Goal: Use online tool/utility: Utilize a website feature to perform a specific function

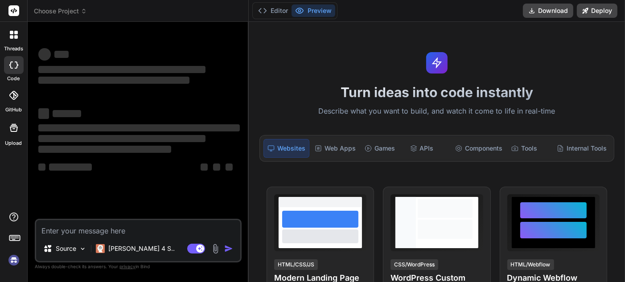
click at [214, 250] on img at bounding box center [215, 249] width 10 height 10
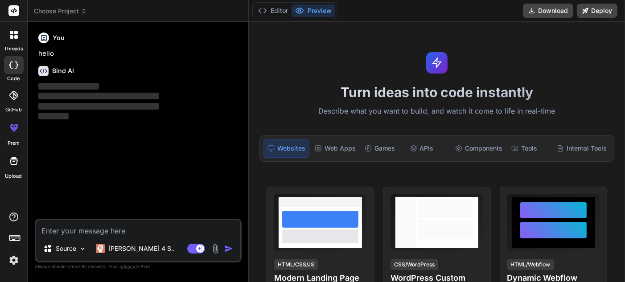
click at [218, 248] on img at bounding box center [215, 249] width 10 height 10
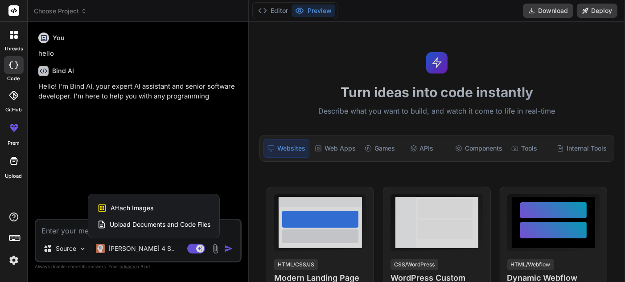
click at [163, 225] on span "Upload Documents and Code Files" at bounding box center [160, 224] width 101 height 9
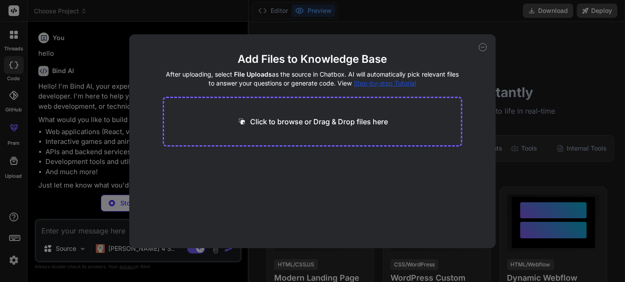
drag, startPoint x: 337, startPoint y: 107, endPoint x: 326, endPoint y: 128, distance: 23.7
click at [336, 107] on div "Click to browse or Drag & Drop files here" at bounding box center [312, 122] width 299 height 50
click at [325, 129] on div "Click to browse or Drag & Drop files here" at bounding box center [312, 122] width 299 height 50
click at [316, 123] on p "Click to browse or Drag & Drop files here" at bounding box center [319, 121] width 138 height 11
type textarea "x"
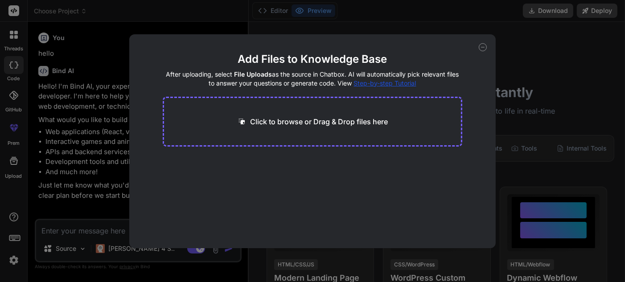
type input "C:\fakepath\portfolio-landing-page.zip"
click at [337, 135] on div "Click to browse or Drag & Drop files here" at bounding box center [312, 122] width 299 height 50
click at [340, 126] on p "Click to browse or Drag & Drop files here" at bounding box center [319, 121] width 138 height 11
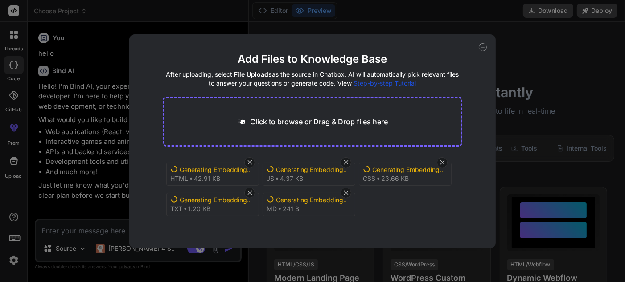
type textarea "x"
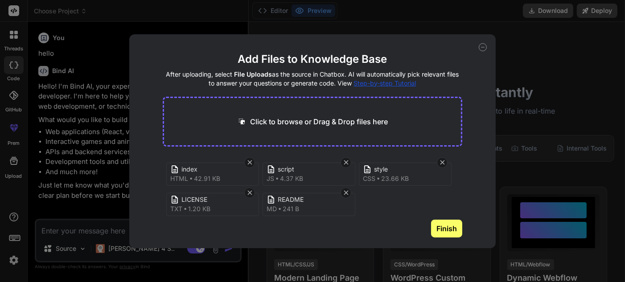
click at [446, 229] on button "Finish" at bounding box center [446, 229] width 31 height 18
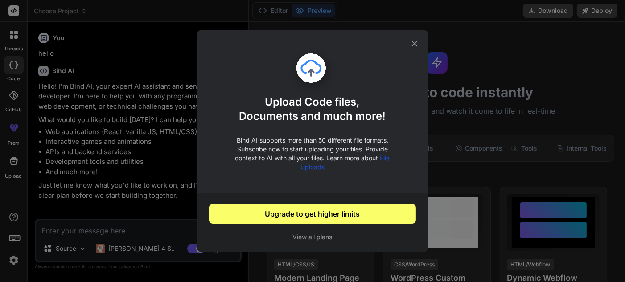
click at [327, 214] on button "Upgrade to get higher limits" at bounding box center [312, 214] width 207 height 20
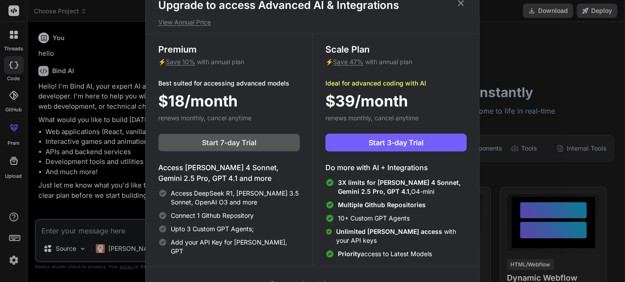
click at [269, 152] on div "Premium ⚡ Save 10% with annual plan Best suited for accessing advanced models $…" at bounding box center [229, 150] width 167 height 232
click at [268, 140] on button "Start 7-day Trial" at bounding box center [229, 143] width 142 height 18
click at [458, 1] on icon at bounding box center [461, 3] width 10 height 10
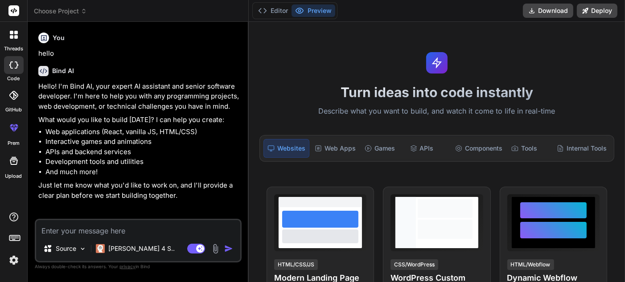
click at [211, 247] on img at bounding box center [215, 249] width 10 height 10
type textarea "x"
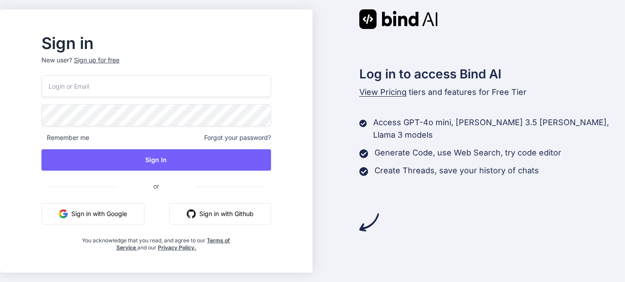
click at [103, 213] on button "Sign in with Google" at bounding box center [92, 213] width 103 height 21
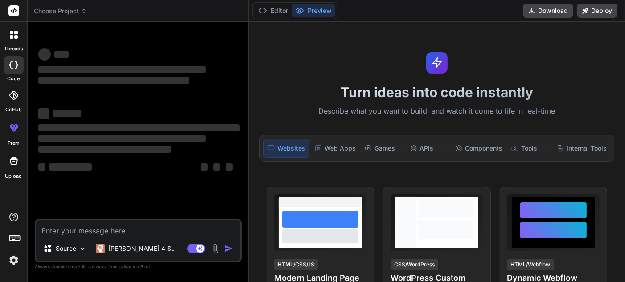
click at [212, 251] on img at bounding box center [215, 249] width 10 height 10
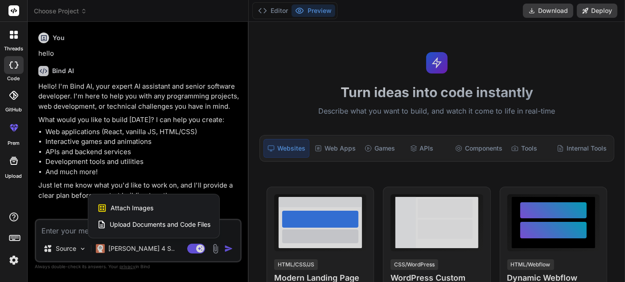
click at [146, 225] on span "Upload Documents and Code Files" at bounding box center [160, 224] width 101 height 9
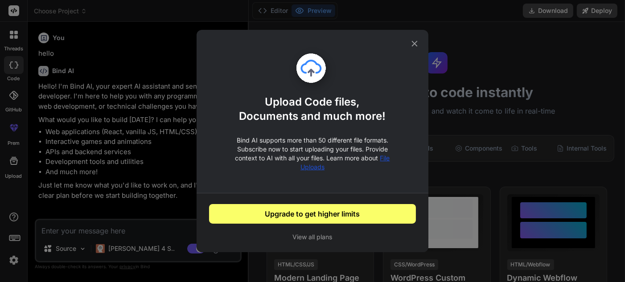
click at [386, 158] on span "File Uploads" at bounding box center [345, 162] width 90 height 16
click at [415, 40] on icon at bounding box center [414, 44] width 10 height 10
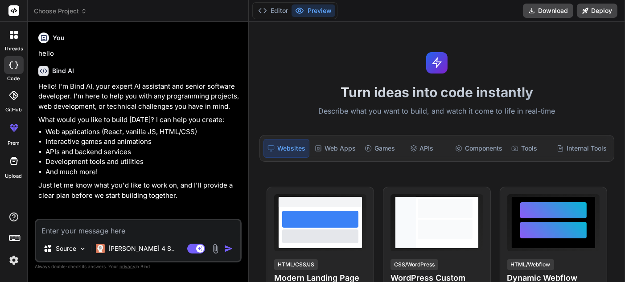
click at [148, 226] on textarea at bounding box center [138, 228] width 204 height 16
click at [82, 247] on img at bounding box center [83, 249] width 8 height 8
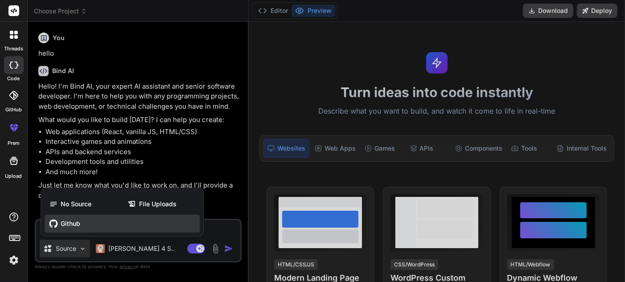
click at [91, 226] on div "Github" at bounding box center [122, 224] width 155 height 18
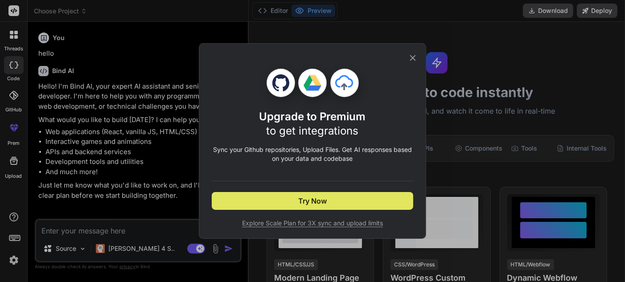
click at [344, 205] on button "Try Now" at bounding box center [312, 201] width 201 height 18
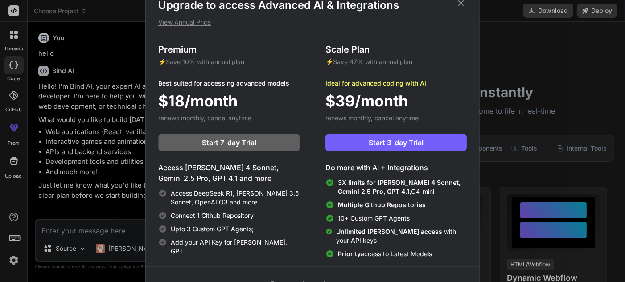
click at [462, 3] on icon at bounding box center [461, 3] width 10 height 10
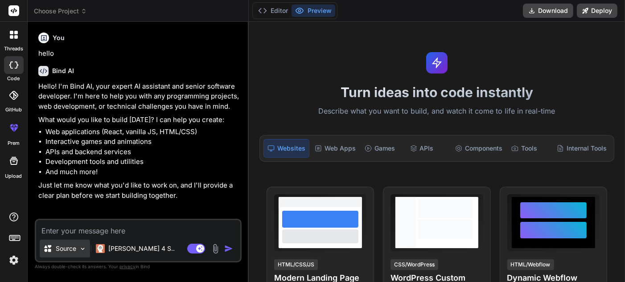
click at [48, 252] on icon at bounding box center [47, 248] width 9 height 9
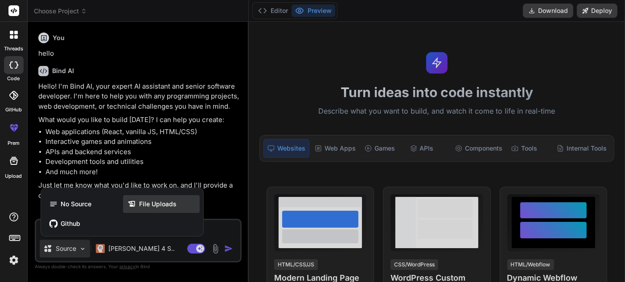
click at [169, 203] on span "File Uploads" at bounding box center [157, 204] width 37 height 9
type textarea "x"
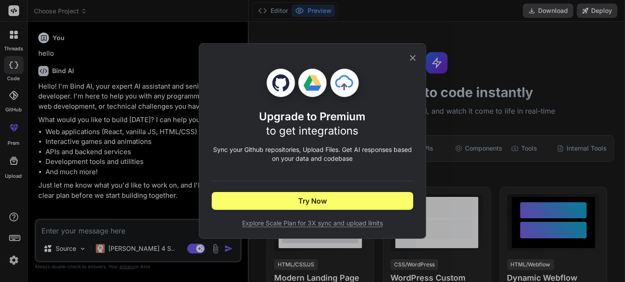
click at [339, 225] on span "Explore Scale Plan for 3X sync and upload limits" at bounding box center [312, 223] width 201 height 9
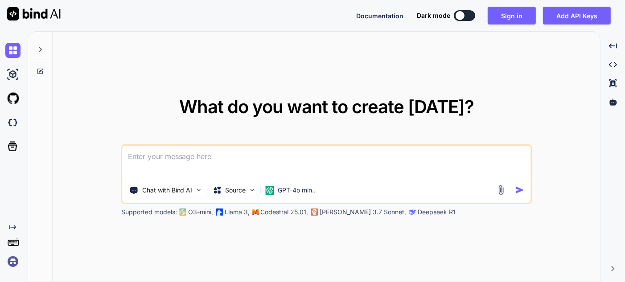
click at [499, 188] on img at bounding box center [500, 190] width 10 height 10
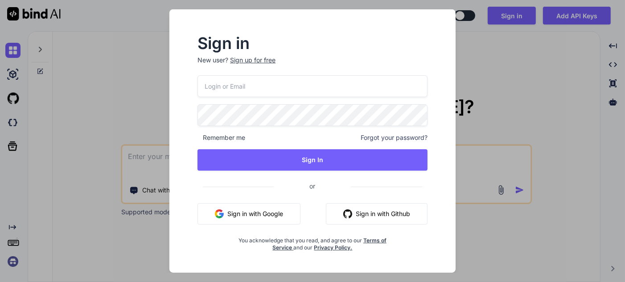
click at [235, 209] on button "Sign in with Google" at bounding box center [248, 213] width 103 height 21
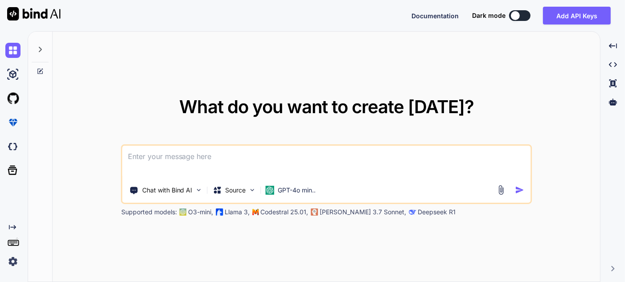
click at [502, 193] on img at bounding box center [500, 190] width 10 height 10
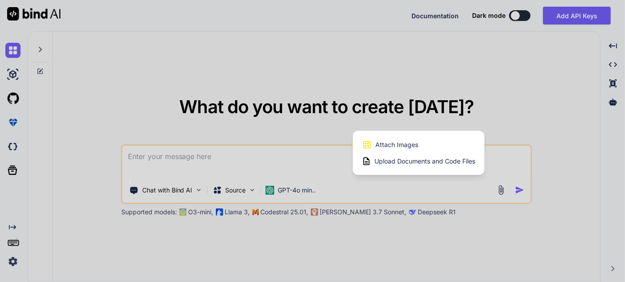
click at [427, 161] on span "Upload Documents and Code Files" at bounding box center [424, 161] width 101 height 9
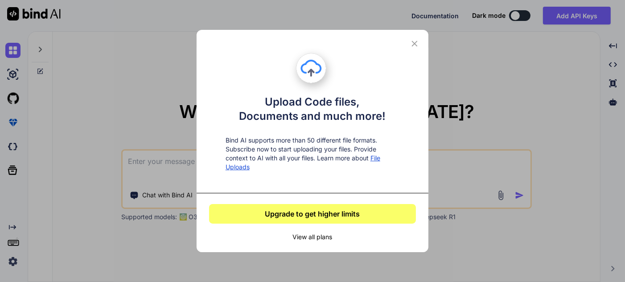
click at [413, 46] on icon at bounding box center [414, 44] width 10 height 10
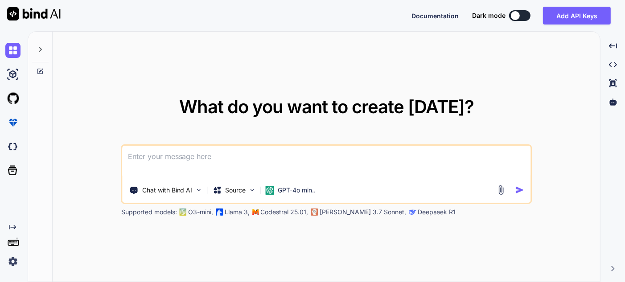
click at [413, 45] on div "What do you want to create today? Chat with Bind AI Source GPT-4o min.. Support…" at bounding box center [326, 157] width 547 height 251
click at [191, 193] on p "Chat with Bind AI" at bounding box center [167, 190] width 50 height 9
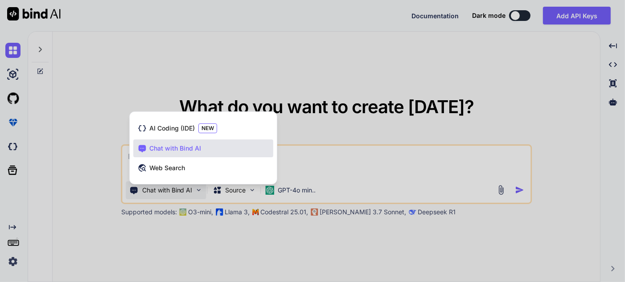
click at [191, 193] on div at bounding box center [312, 141] width 625 height 282
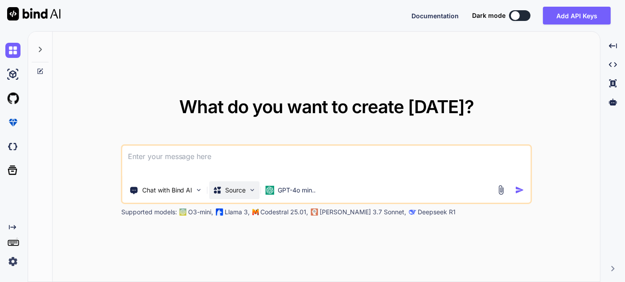
click at [241, 192] on p "Source" at bounding box center [235, 190] width 20 height 9
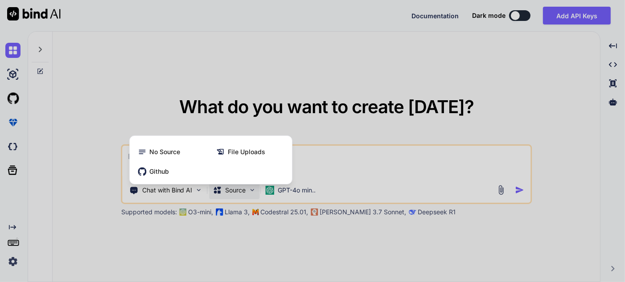
click at [371, 188] on div at bounding box center [312, 141] width 625 height 282
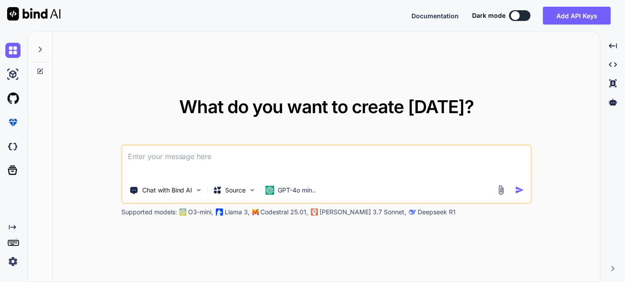
click at [364, 157] on textarea at bounding box center [327, 162] width 408 height 33
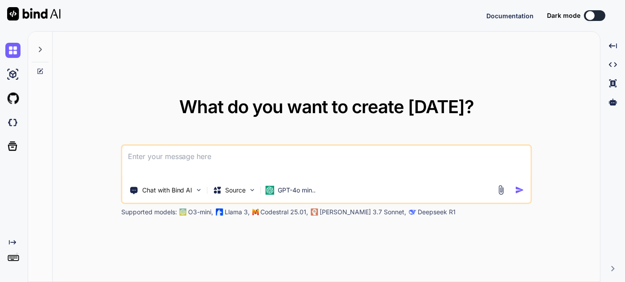
click at [316, 159] on textarea at bounding box center [327, 162] width 408 height 33
type textarea "x"
type textarea "[URL][DOMAIN_NAME][DEMOGRAPHIC_DATA]"
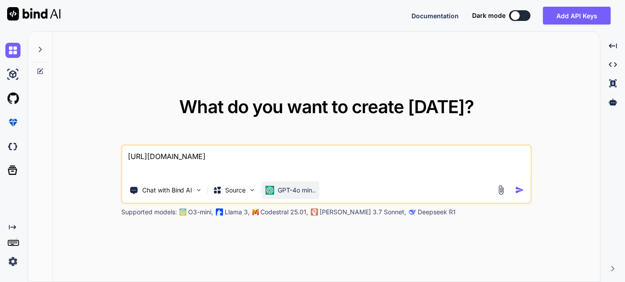
type textarea "x"
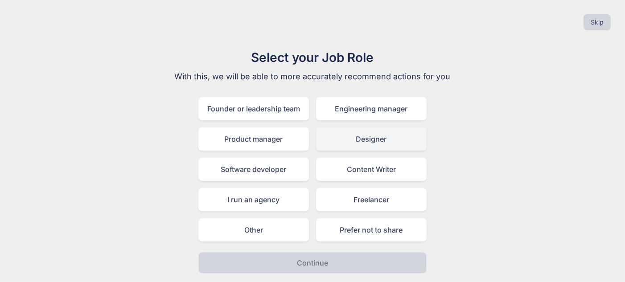
click at [396, 141] on div "Designer" at bounding box center [371, 138] width 110 height 23
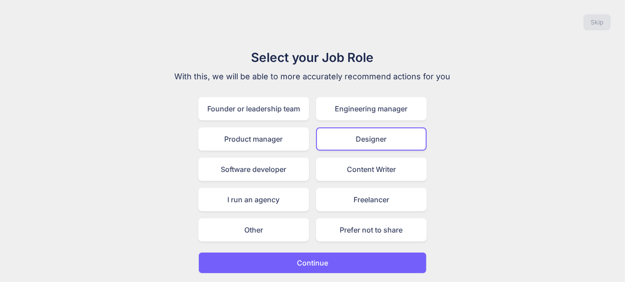
click at [363, 270] on button "Continue" at bounding box center [312, 262] width 228 height 21
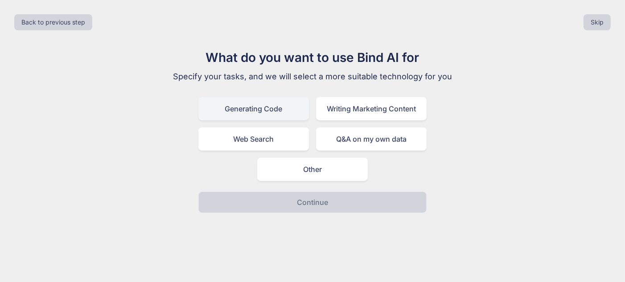
click at [275, 109] on div "Generating Code" at bounding box center [253, 108] width 110 height 23
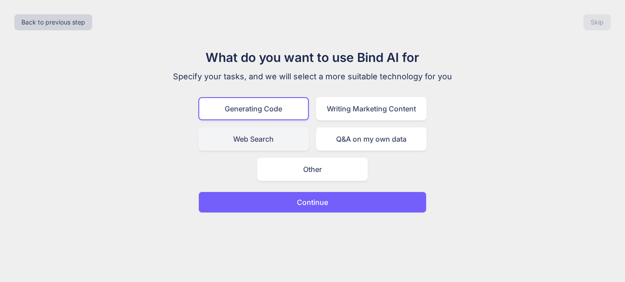
click at [275, 140] on div "Web Search" at bounding box center [253, 138] width 110 height 23
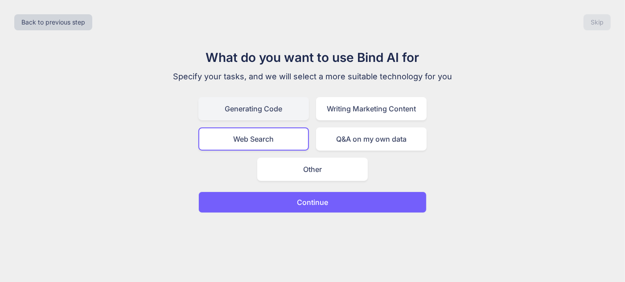
click at [287, 108] on div "Generating Code" at bounding box center [253, 108] width 110 height 23
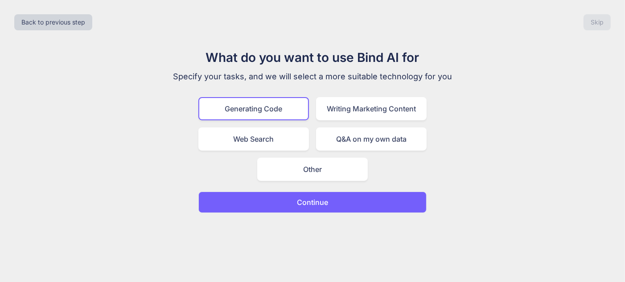
click at [315, 203] on p "Continue" at bounding box center [312, 202] width 31 height 11
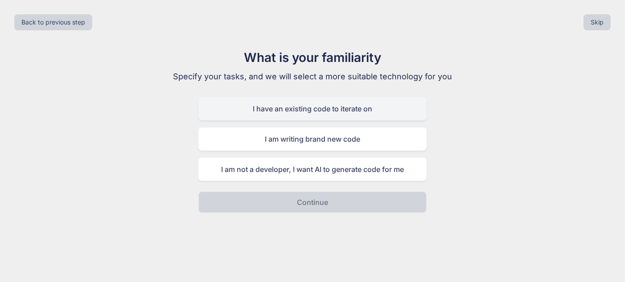
click at [331, 107] on div "I have an existing code to iterate on" at bounding box center [312, 108] width 228 height 23
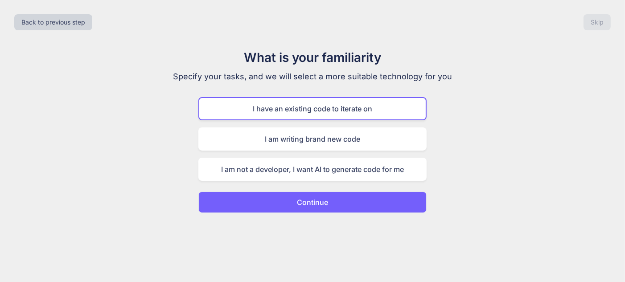
click at [349, 200] on button "Continue" at bounding box center [312, 202] width 228 height 21
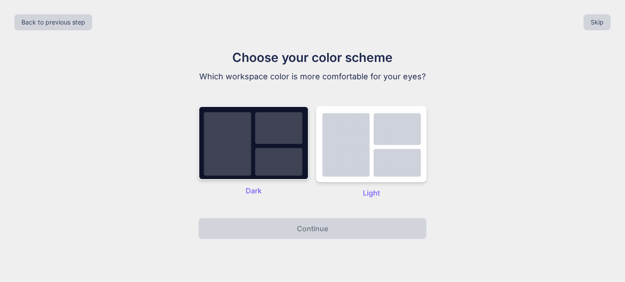
click at [249, 156] on img at bounding box center [253, 143] width 110 height 74
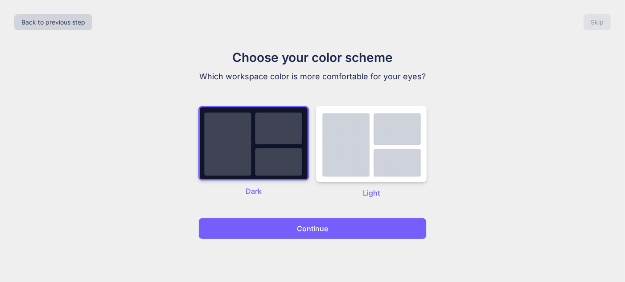
click at [308, 230] on p "Continue" at bounding box center [312, 228] width 31 height 11
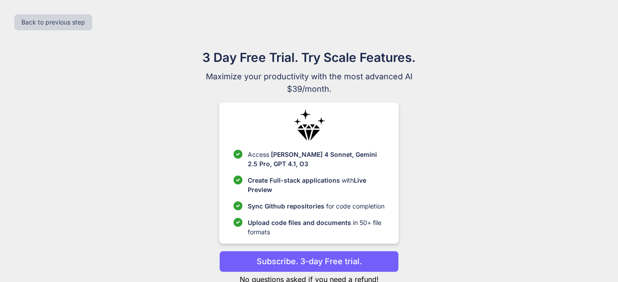
scroll to position [27, 0]
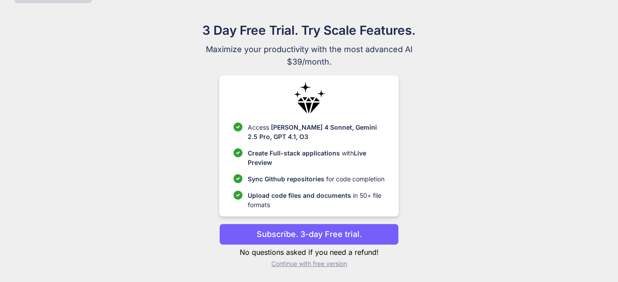
click at [329, 235] on p "Subscribe. 3-day Free trial." at bounding box center [309, 234] width 105 height 12
click at [323, 268] on div "3 Day Free Trial. Try Scale Features. Maximize your productivity with the most …" at bounding box center [309, 148] width 399 height 254
click at [323, 260] on p "Continue with free version" at bounding box center [309, 263] width 180 height 9
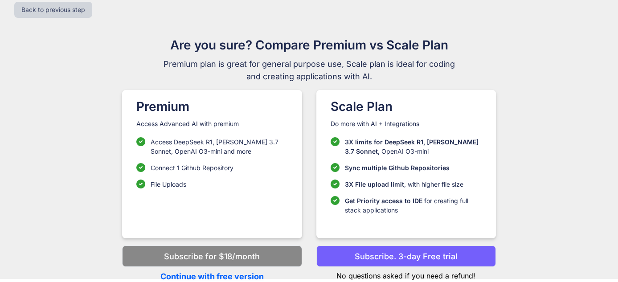
click at [323, 260] on button "Subscribe. 3-day Free trial" at bounding box center [406, 255] width 180 height 21
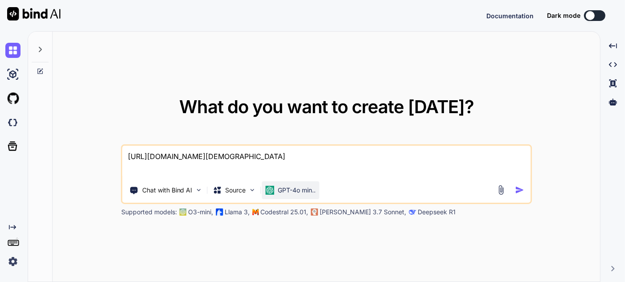
click at [286, 192] on p "GPT-4o min.." at bounding box center [297, 190] width 38 height 9
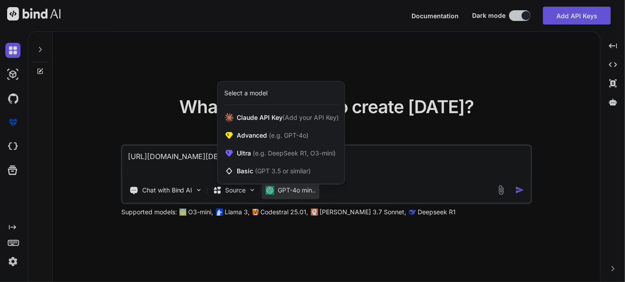
click at [396, 156] on div at bounding box center [312, 141] width 625 height 282
type textarea "x"
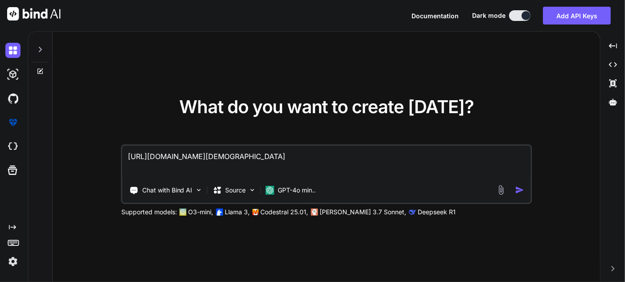
click at [394, 156] on textarea "[URL][DOMAIN_NAME][DEMOGRAPHIC_DATA]" at bounding box center [327, 162] width 408 height 33
type textarea "[URL][DOMAIN_NAME][DEMOGRAPHIC_DATA]"
type textarea "x"
type textarea "[URL][DOMAIN_NAME][DEMOGRAPHIC_DATA] ح"
type textarea "x"
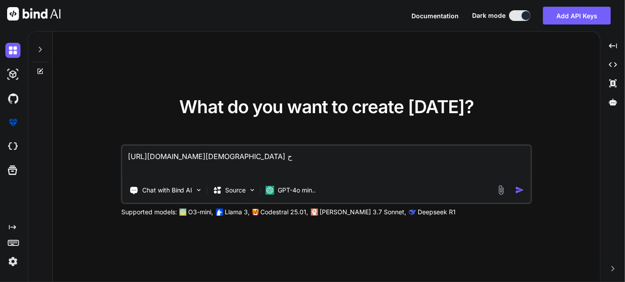
type textarea "[URL][DOMAIN_NAME][DEMOGRAPHIC_DATA] حل"
type textarea "x"
type textarea "[URL][DOMAIN_NAME][DEMOGRAPHIC_DATA] حلل"
type textarea "x"
type textarea "[URL][DOMAIN_NAME][DEMOGRAPHIC_DATA] حللل"
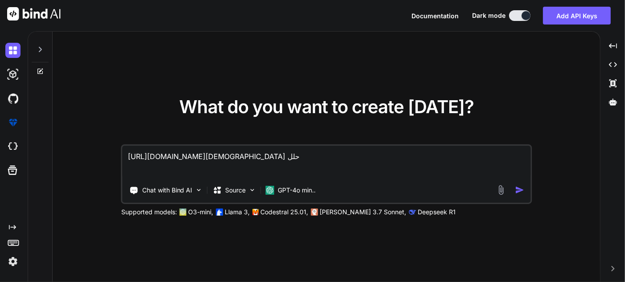
type textarea "x"
type textarea "[URL][DOMAIN_NAME][DEMOGRAPHIC_DATA] حلل"
type textarea "x"
type textarea "[URL][DOMAIN_NAME][DEMOGRAPHIC_DATA] حلل"
type textarea "x"
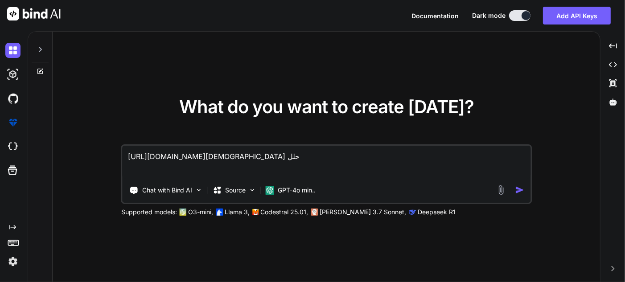
type textarea "[URL][DOMAIN_NAME][DEMOGRAPHIC_DATA] حلل ا"
type textarea "x"
type textarea "[URL][DOMAIN_NAME][DEMOGRAPHIC_DATA] حلل ال"
type textarea "x"
type textarea "[URL][DOMAIN_NAME][DEMOGRAPHIC_DATA] حلل الش"
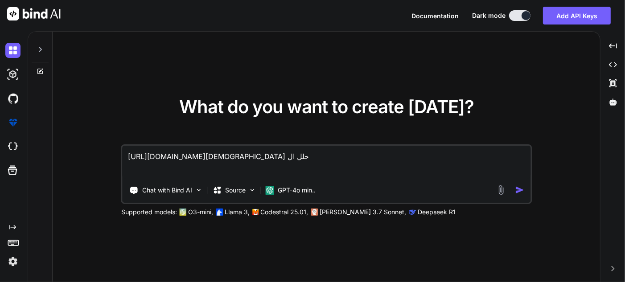
type textarea "x"
type textarea "[URL][DOMAIN_NAME][DEMOGRAPHIC_DATA] حلل الشك"
type textarea "x"
type textarea "[URL][DOMAIN_NAME][DEMOGRAPHIC_DATA] حلل الشكل"
type textarea "x"
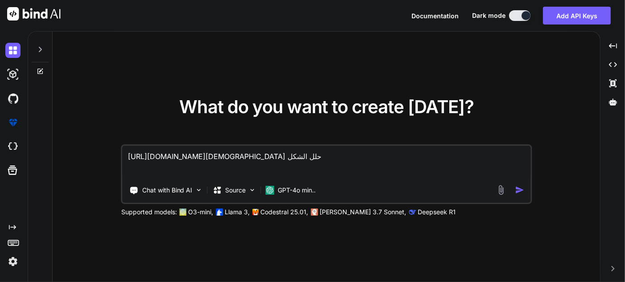
type textarea "[URL][DOMAIN_NAME][DEMOGRAPHIC_DATA] حلل الشكل"
type textarea "x"
type textarea "[URL][DOMAIN_NAME][DEMOGRAPHIC_DATA] حلل الشكل و"
type textarea "x"
type textarea "[URL][DOMAIN_NAME][DEMOGRAPHIC_DATA] حلل الشكل وا"
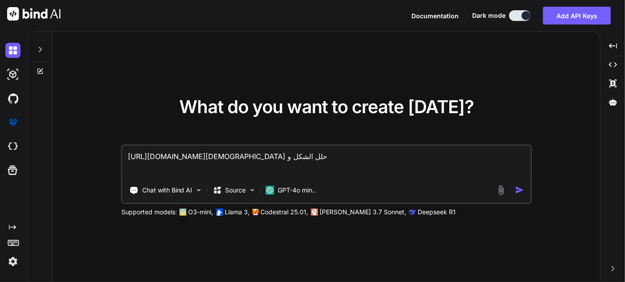
type textarea "x"
type textarea "[URL][DOMAIN_NAME][DEMOGRAPHIC_DATA] حلل الشكل وال"
type textarea "x"
type textarea "[URL][DOMAIN_NAME][DEMOGRAPHIC_DATA] حلل الشكل والت"
type textarea "x"
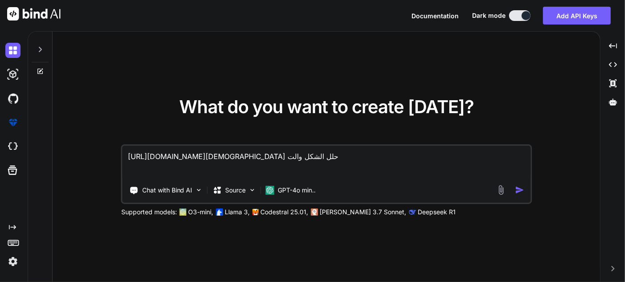
type textarea "[URL][DOMAIN_NAME][DEMOGRAPHIC_DATA] حلل الشكل والتص"
type textarea "x"
type textarea "[URL][DOMAIN_NAME][DEMOGRAPHIC_DATA] حلل الشكل والتصم"
type textarea "x"
type textarea "[URL][DOMAIN_NAME][DEMOGRAPHIC_DATA] حلل الشكل والتصمي"
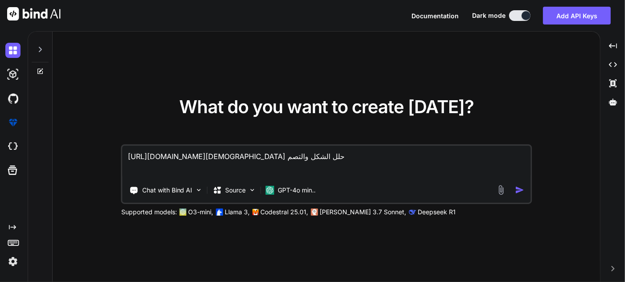
type textarea "x"
type textarea "[URL][DOMAIN_NAME][DEMOGRAPHIC_DATA] حلل الشكل والتصميم"
type textarea "x"
type textarea "[URL][DOMAIN_NAME][DEMOGRAPHIC_DATA] حلل الشكل والتصميم"
type textarea "x"
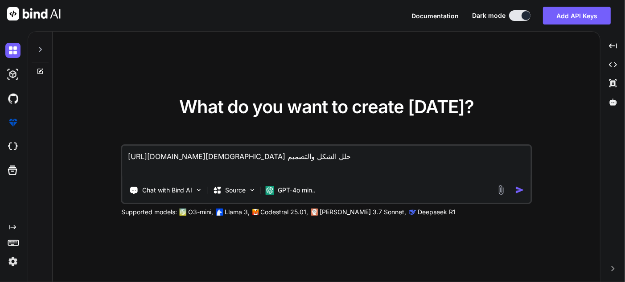
type textarea "[URL][DOMAIN_NAME] حلل الشكل والتصميم و"
type textarea "x"
type textarea "[URL][DOMAIN_NAME][DEMOGRAPHIC_DATA] حلل الشكل والتصميم وا"
type textarea "x"
type textarea "[URL][DOMAIN_NAME] حلل الشكل والتصميم وال"
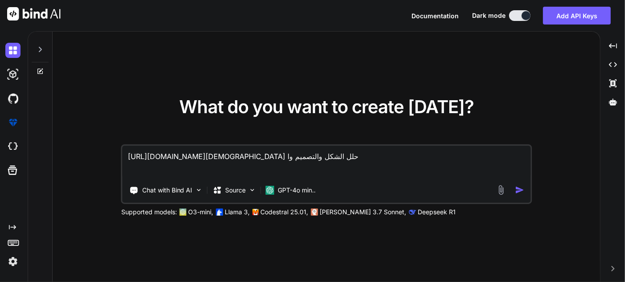
type textarea "x"
type textarea "[URL][DOMAIN_NAME][DEMOGRAPHIC_DATA] حلل الشكل والتصميم والك"
type textarea "x"
type textarea "[URL][DOMAIN_NAME] حلل الشكل والتصميم والكو"
type textarea "x"
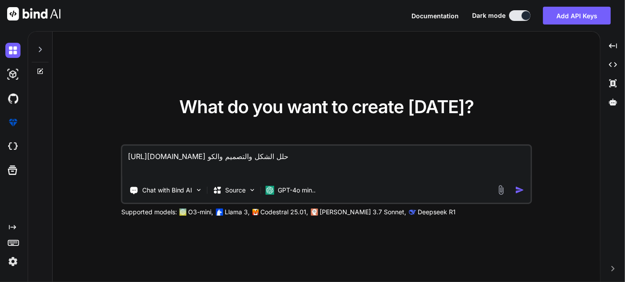
type textarea "[URL][DOMAIN_NAME] حلل الشكل والتصميم والكود"
type textarea "x"
type textarea "[URL][DOMAIN_NAME] حلل الشكل والتصميم والكود"
type textarea "x"
type textarea "[URL][DOMAIN_NAME][DEMOGRAPHIC_DATA] حلل الشكل والتصميم والكود و"
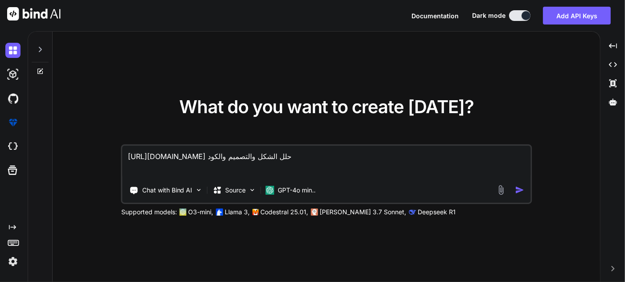
type textarea "x"
type textarea "[URL][DOMAIN_NAME][DEMOGRAPHIC_DATA] حلل الشكل والتصميم والكود وخ"
type textarea "x"
type textarea "[URL][DOMAIN_NAME] حلل الشكل والتصميم والكود وخز"
type textarea "x"
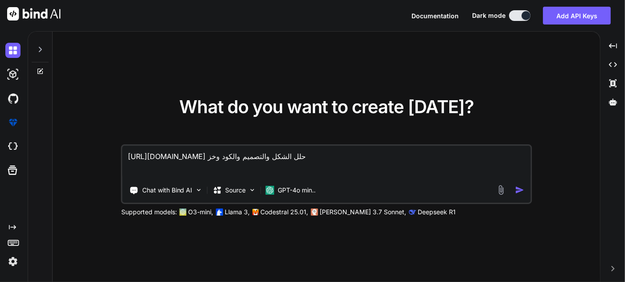
type textarea "[URL][DOMAIN_NAME] حلل الشكل والتصميم والكود وخزم"
type textarea "x"
type textarea "[URL][DOMAIN_NAME] حلل الشكل والتصميم والكود وخزمه"
type textarea "x"
type textarea "[URL][DOMAIN_NAME] حلل الشكل والتصميم والكود وخزمه"
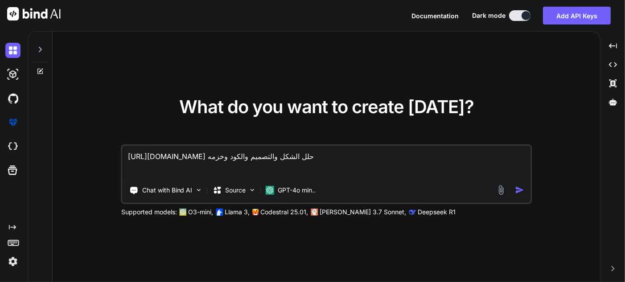
type textarea "x"
type textarea "[URL][DOMAIN_NAME] حلل الشكل والتصميم والكود وخزمه ع"
type textarea "x"
type textarea "[URL][DOMAIN_NAME] حلل الشكل والتصميم والكود وخزمه عن"
type textarea "x"
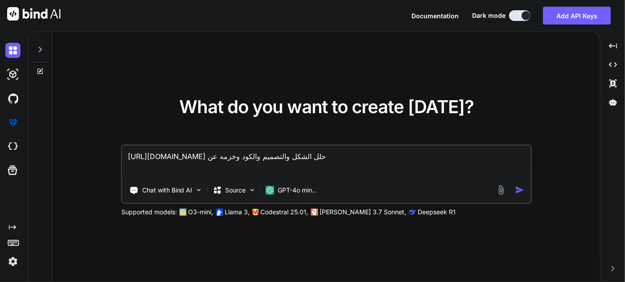
type textarea "[URL][DOMAIN_NAME] حلل الشكل والتصميم والكود وخزمه عند"
type textarea "x"
type textarea "[URL][DOMAIN_NAME][DEMOGRAPHIC_DATA] حلل الشكل والتصميم والكود وخزمه عندك"
type textarea "x"
type textarea "[URL][DOMAIN_NAME][DEMOGRAPHIC_DATA] حلل الشكل والتصميم والكود وخزمه عندك"
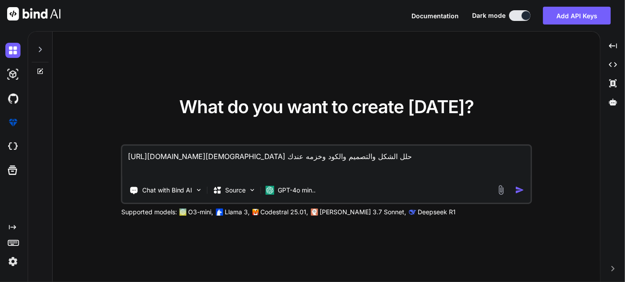
type textarea "x"
type textarea "[URL][DOMAIN_NAME][DEMOGRAPHIC_DATA] حلل الشكل والتصميم والكود وخزمه عندك ي"
type textarea "x"
type textarea "[URL][DOMAIN_NAME][DEMOGRAPHIC_DATA] حلل الشكل والتصميم والكود وخزمه عندك ي"
type textarea "x"
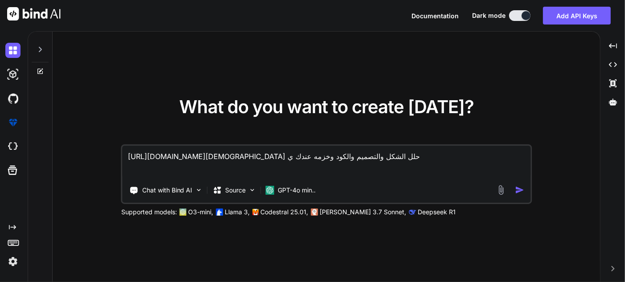
type textarea "[URL][DOMAIN_NAME] حلل الشكل والتصميم والكود وخزمه عندك ي ا"
type textarea "x"
type textarea "[URL][DOMAIN_NAME] حلل الشكل والتصميم والكود وخزمه عندك ي ال"
type textarea "x"
type textarea "[URL][DOMAIN_NAME] حلل الشكل والتصميم والكود وخزمه عندك ي ا"
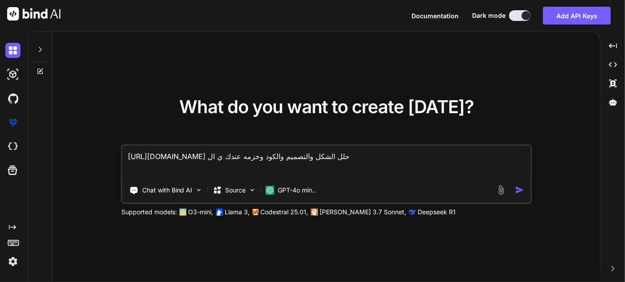
type textarea "x"
type textarea "[URL][DOMAIN_NAME][DEMOGRAPHIC_DATA] حلل الشكل والتصميم والكود وخزمه عندك ي"
type textarea "x"
type textarea "[URL][DOMAIN_NAME][DEMOGRAPHIC_DATA] حلل الشكل والتصميم والكود وخزمه عندك ي"
type textarea "x"
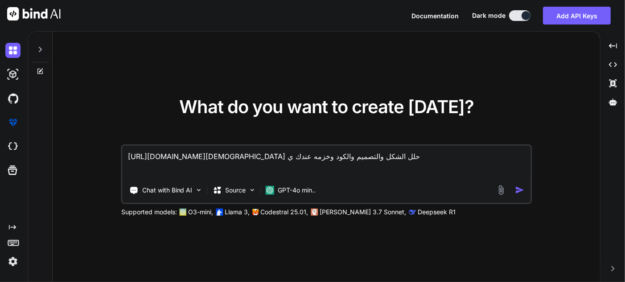
type textarea "[URL][DOMAIN_NAME][DEMOGRAPHIC_DATA] حلل الشكل والتصميم والكود وخزمه عندك"
type textarea "x"
type textarea "[URL][DOMAIN_NAME] حلل الشكل والتصميم والكود وخزمه عندك ج"
type textarea "x"
type textarea "[URL][DOMAIN_NAME][DEMOGRAPHIC_DATA] حلل الشكل والتصميم والكود وخزمه عندك جي"
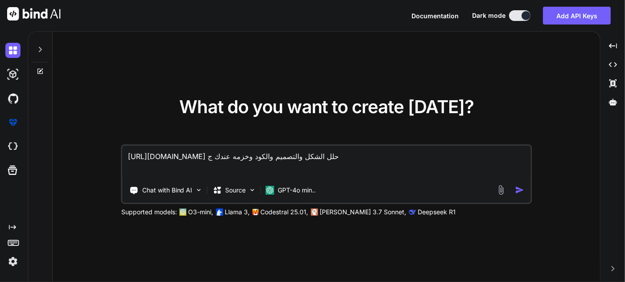
type textarea "x"
type textarea "[URL][DOMAIN_NAME] حلل الشكل والتصميم والكود وخزمه عندك جيد"
type textarea "x"
type textarea "[URL][DOMAIN_NAME] حلل الشكل والتصميم والكود وخزمه عندك جيدا"
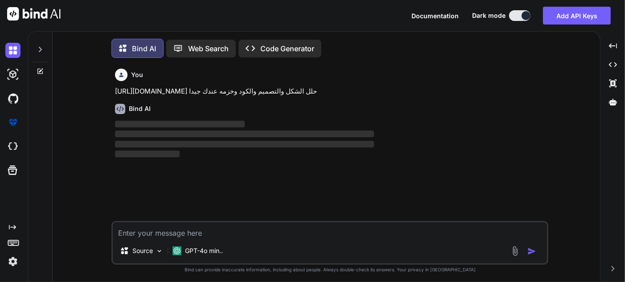
scroll to position [4, 0]
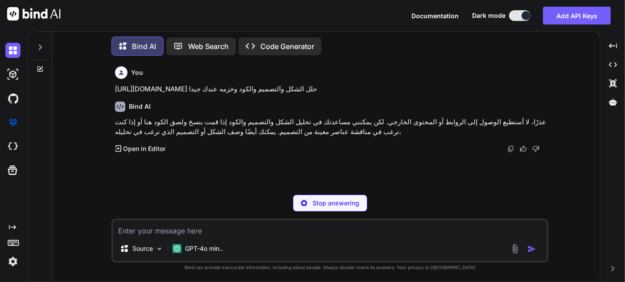
type textarea "x"
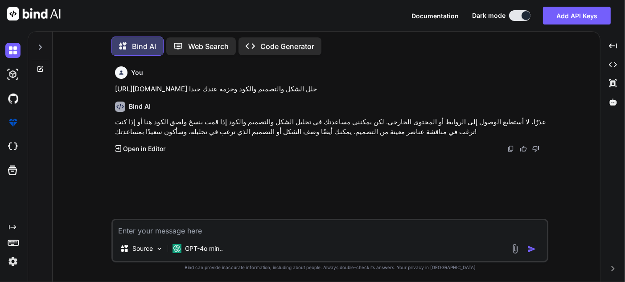
click at [120, 144] on div "Created with Pixso. Open in Editor" at bounding box center [140, 148] width 50 height 9
click at [116, 151] on icon at bounding box center [118, 148] width 6 height 6
